Goal: Obtain resource: Obtain resource

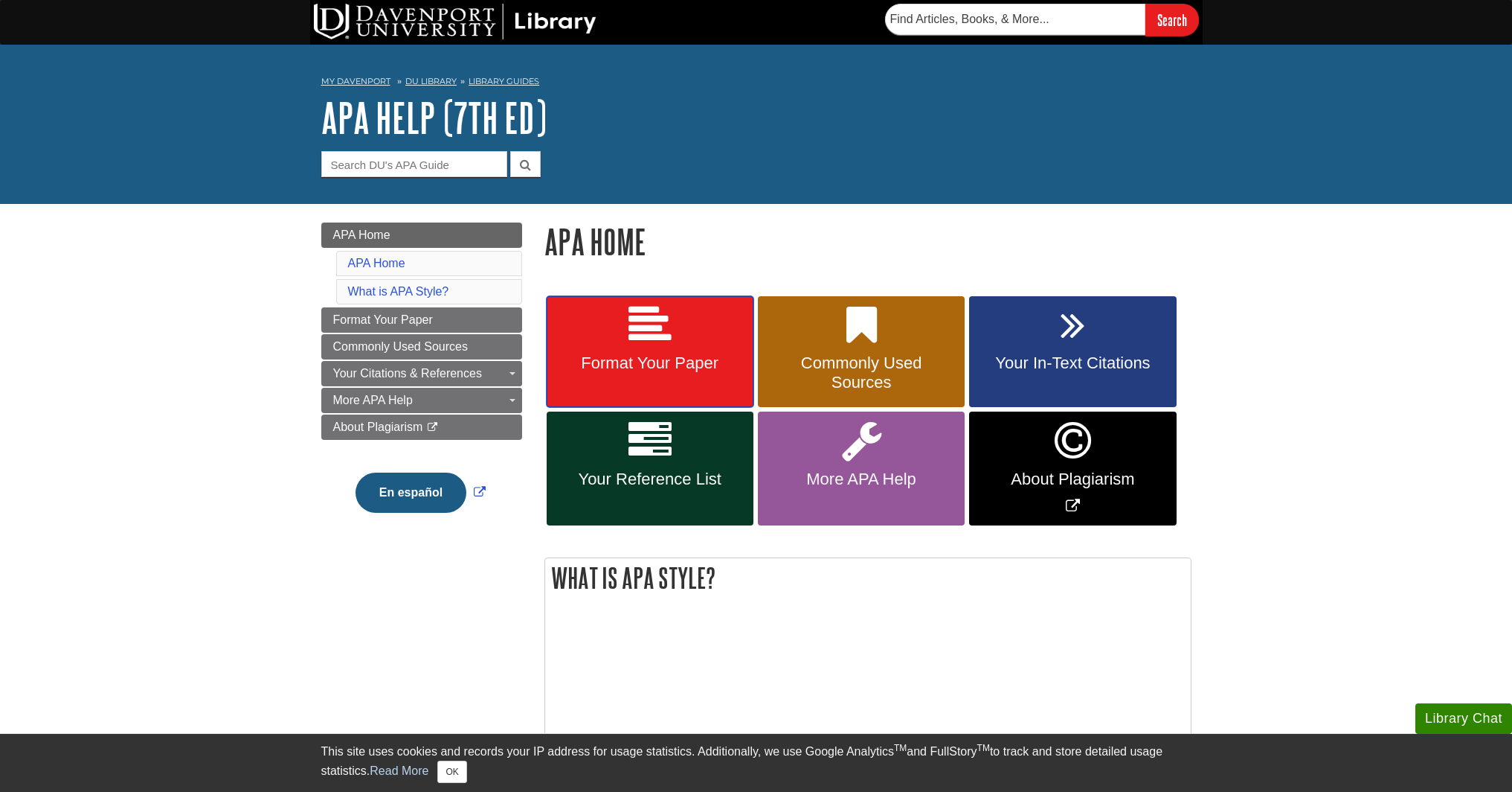
click at [649, 365] on span "Format Your Paper" at bounding box center [650, 363] width 184 height 19
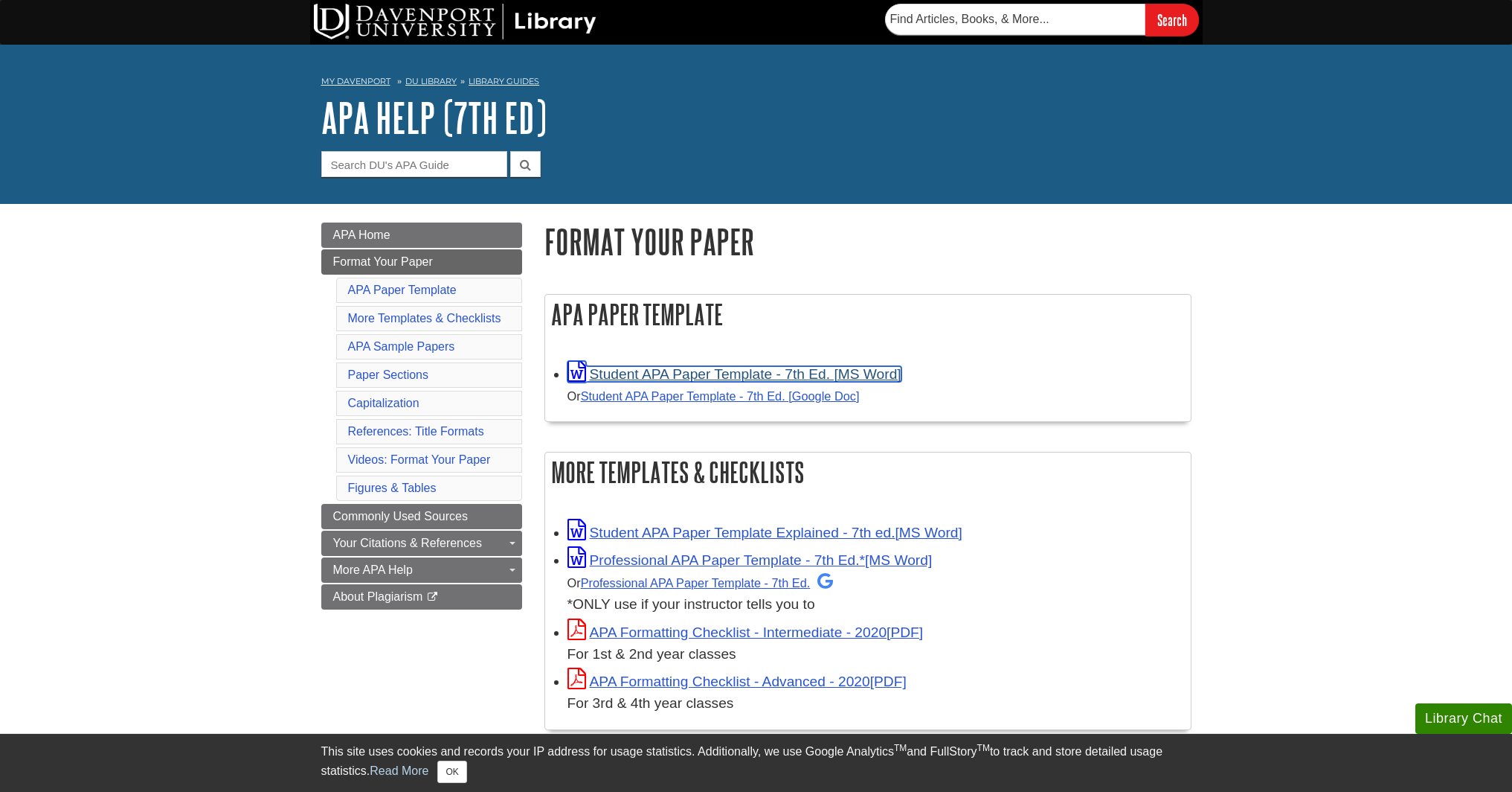
click at [658, 375] on link "Student APA Paper Template - 7th Ed. [MS Word]" at bounding box center [734, 374] width 334 height 16
